Goal: Communication & Community: Answer question/provide support

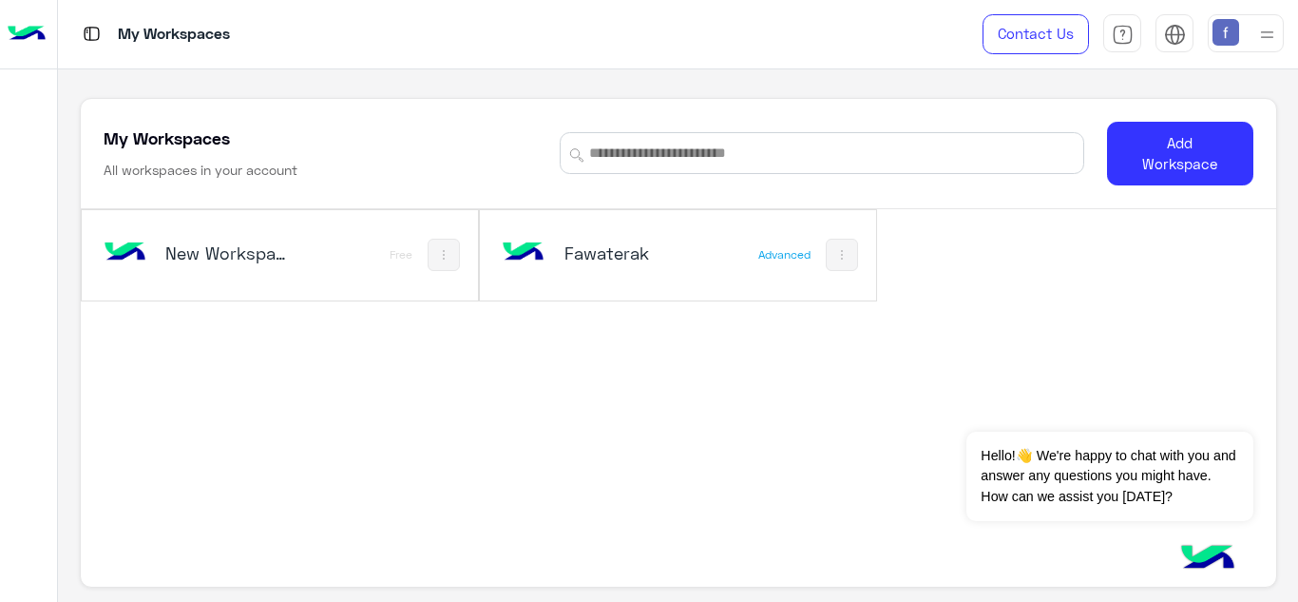
click at [633, 244] on h5 "Fawaterak" at bounding box center [629, 252] width 130 height 23
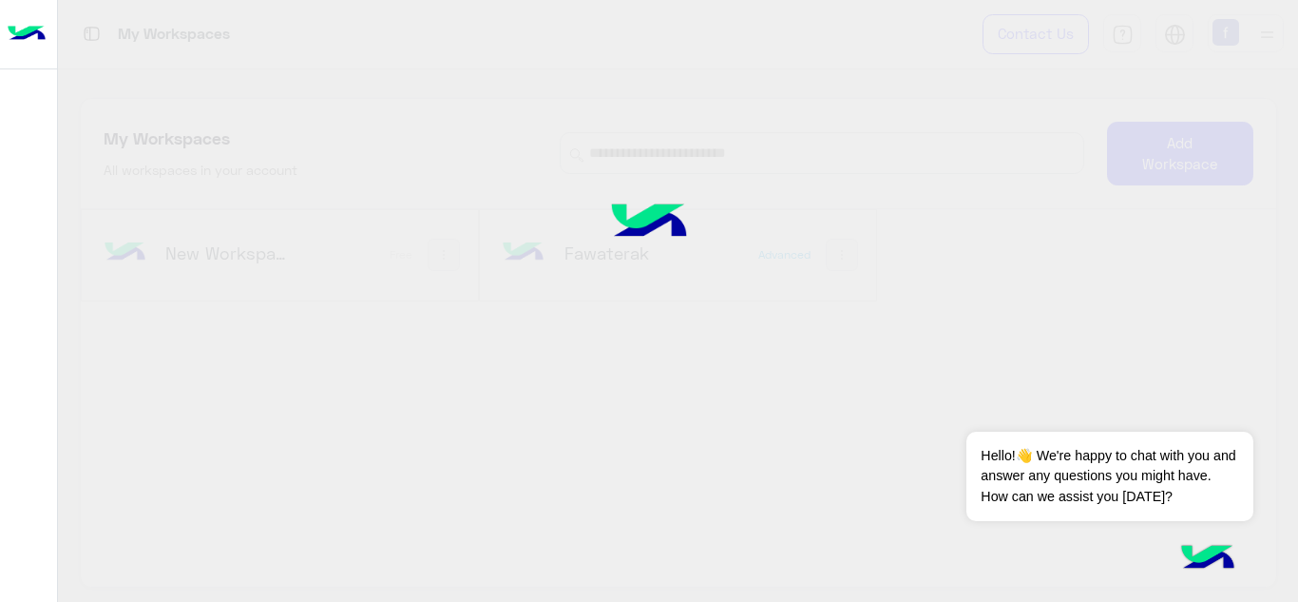
click at [578, 262] on img at bounding box center [649, 223] width 143 height 95
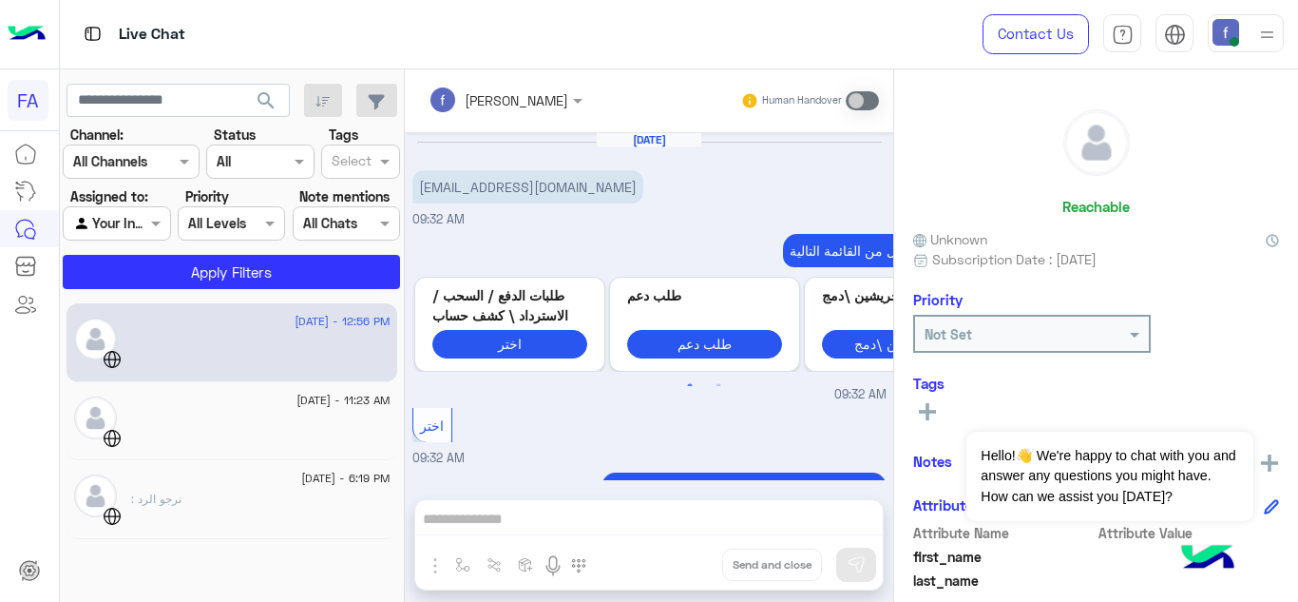
scroll to position [381, 0]
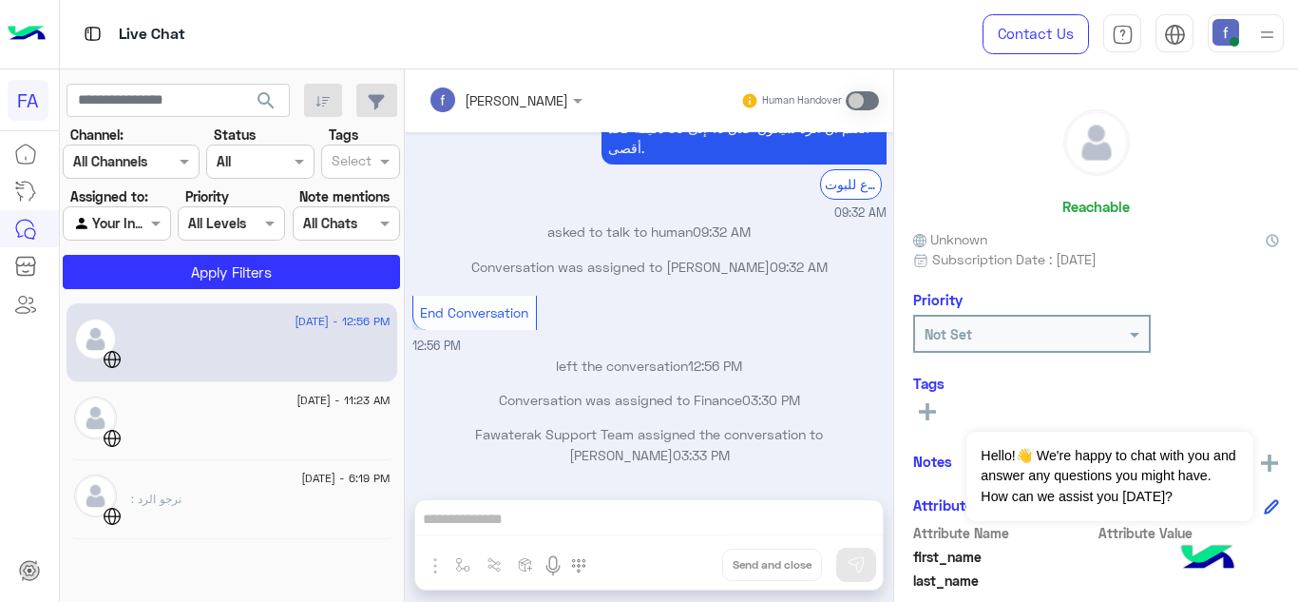
click at [500, 500] on div "[PERSON_NAME] Human Handover [DATE] [EMAIL_ADDRESS][DOMAIN_NAME] 09:32 AM اختر …" at bounding box center [649, 339] width 488 height 540
click at [503, 511] on div "[PERSON_NAME] Human Handover [DATE] [EMAIL_ADDRESS][DOMAIN_NAME] 09:32 AM اختر …" at bounding box center [649, 339] width 488 height 540
click at [271, 388] on div "[DATE] - 11:23 AM" at bounding box center [232, 421] width 331 height 79
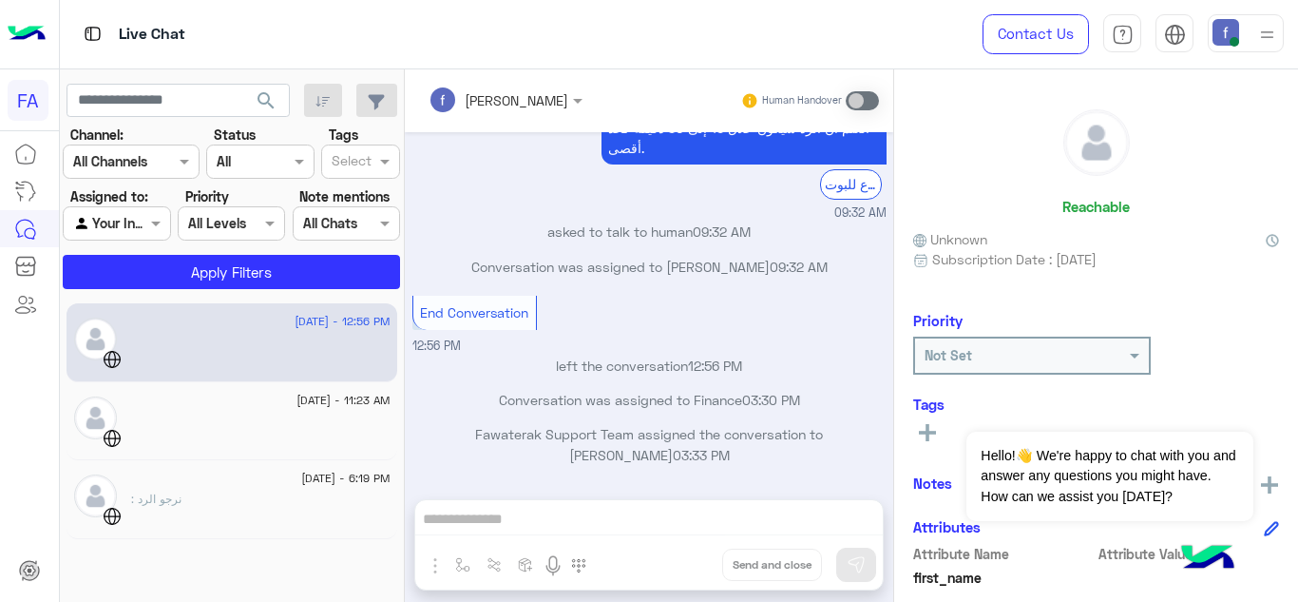
click at [474, 516] on div "[PERSON_NAME] Human Handover [DATE] [EMAIL_ADDRESS][DOMAIN_NAME] 09:32 AM اختر …" at bounding box center [649, 339] width 488 height 540
